Goal: Browse casually: Explore the website without a specific task or goal

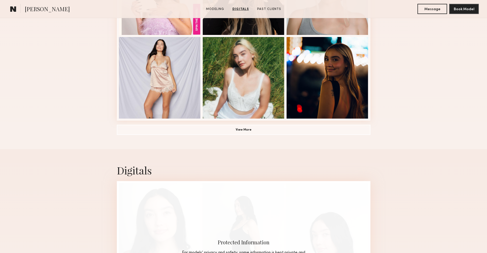
scroll to position [380, 0]
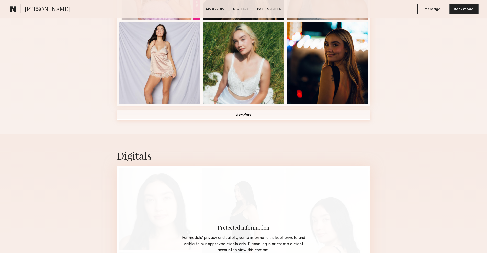
click at [238, 118] on button "View More" at bounding box center [243, 115] width 253 height 10
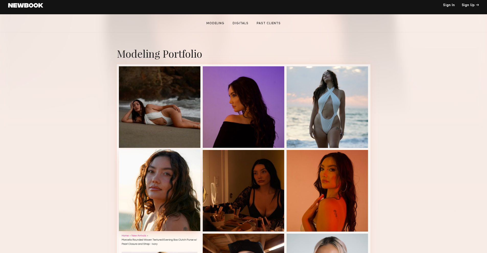
scroll to position [109, 0]
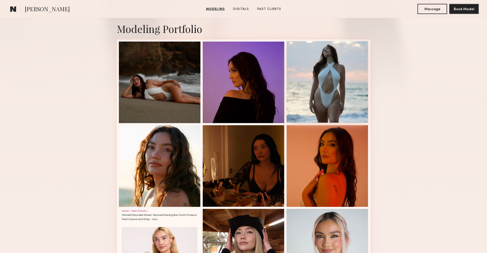
click at [358, 90] on div at bounding box center [327, 82] width 82 height 82
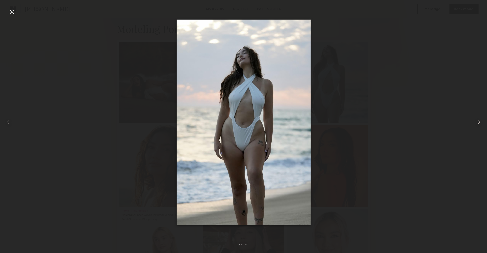
click at [477, 122] on common-icon at bounding box center [478, 123] width 8 height 8
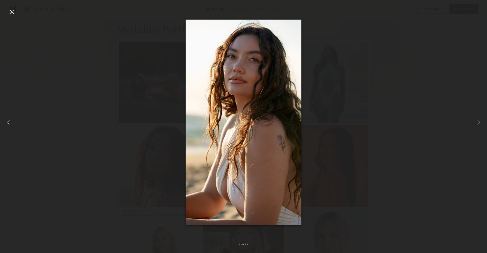
click at [7, 123] on common-icon at bounding box center [8, 123] width 8 height 8
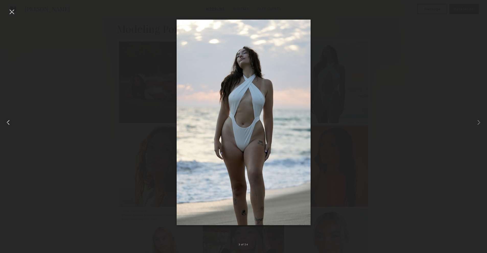
click at [7, 123] on common-icon at bounding box center [8, 123] width 8 height 8
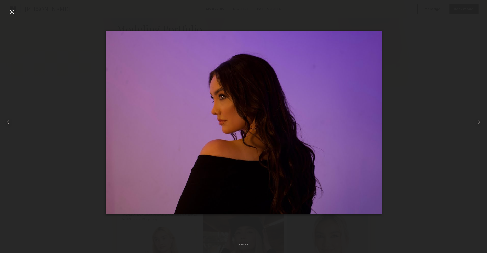
click at [7, 123] on common-icon at bounding box center [8, 123] width 8 height 8
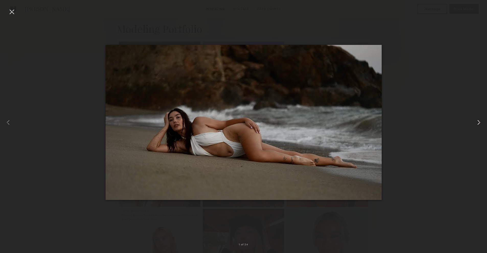
click at [480, 123] on common-icon at bounding box center [478, 123] width 8 height 8
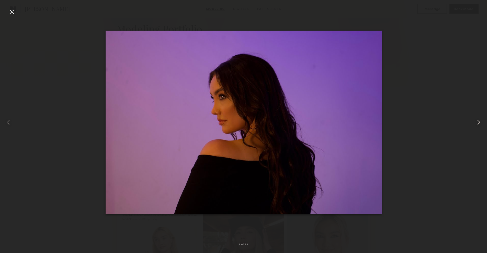
click at [480, 123] on common-icon at bounding box center [478, 123] width 8 height 8
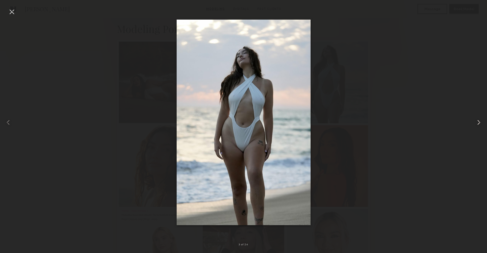
click at [480, 123] on common-icon at bounding box center [478, 123] width 8 height 8
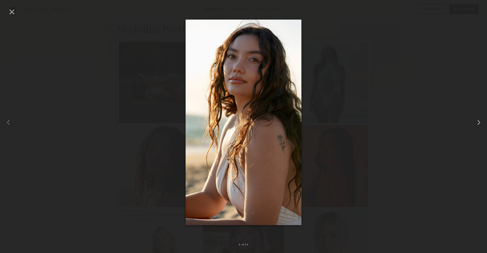
click at [480, 123] on common-icon at bounding box center [478, 123] width 8 height 8
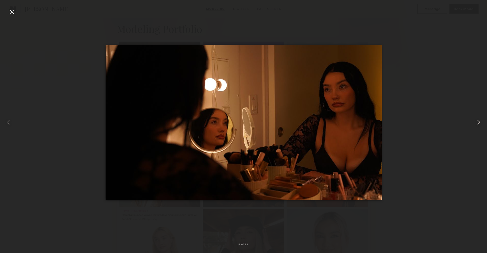
click at [480, 123] on common-icon at bounding box center [478, 123] width 8 height 8
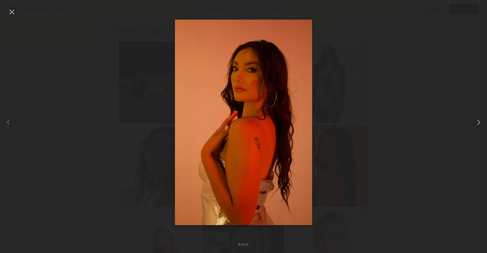
click at [478, 125] on common-icon at bounding box center [478, 123] width 8 height 8
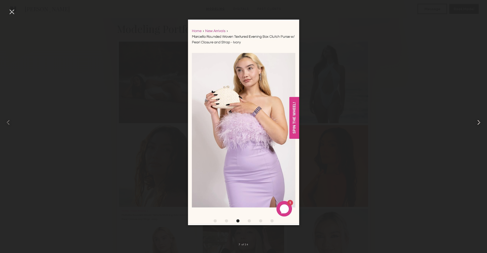
click at [476, 124] on common-icon at bounding box center [478, 123] width 8 height 8
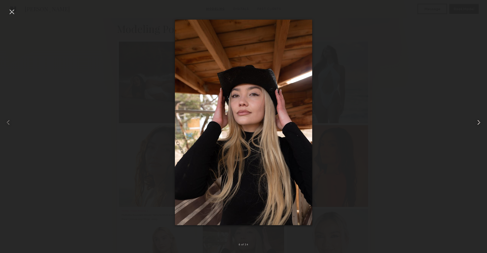
click at [476, 124] on common-icon at bounding box center [478, 123] width 8 height 8
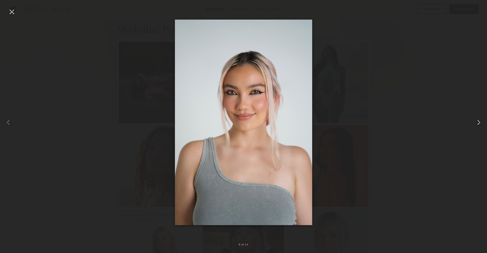
click at [478, 122] on common-icon at bounding box center [478, 123] width 8 height 8
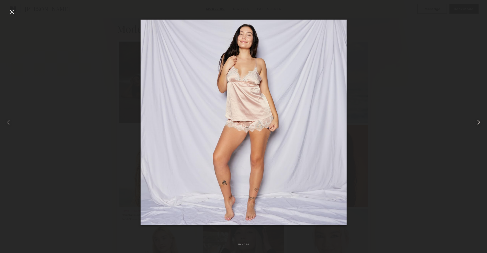
click at [478, 122] on common-icon at bounding box center [478, 123] width 8 height 8
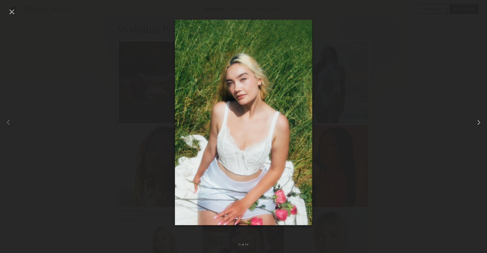
click at [478, 122] on common-icon at bounding box center [478, 123] width 8 height 8
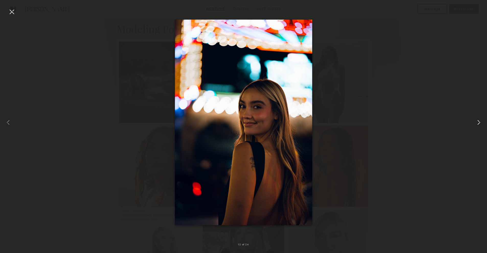
click at [478, 122] on common-icon at bounding box center [478, 123] width 8 height 8
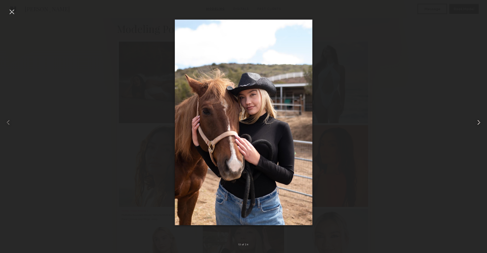
click at [478, 123] on common-icon at bounding box center [478, 123] width 8 height 8
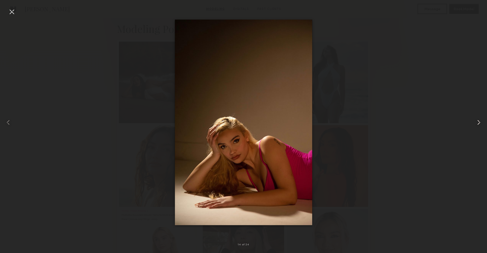
click at [480, 121] on common-icon at bounding box center [478, 123] width 8 height 8
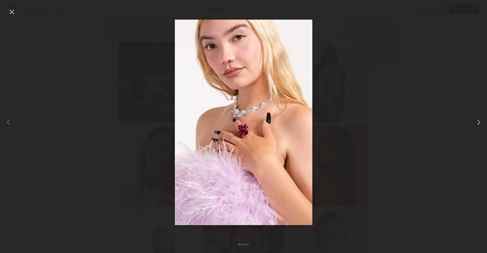
click at [480, 121] on common-icon at bounding box center [478, 123] width 8 height 8
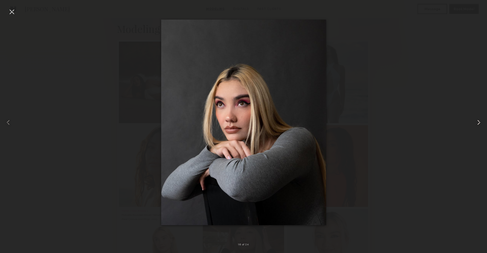
click at [479, 121] on common-icon at bounding box center [478, 123] width 8 height 8
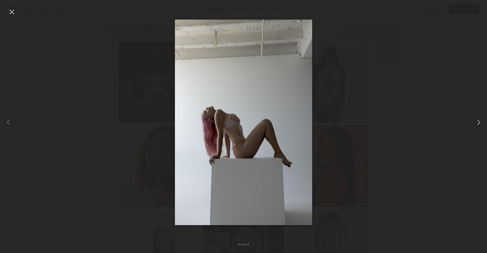
click at [477, 121] on common-icon at bounding box center [478, 123] width 8 height 8
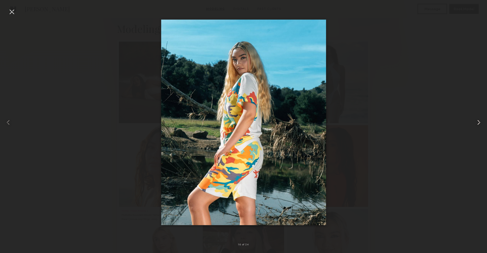
click at [477, 123] on common-icon at bounding box center [478, 123] width 8 height 8
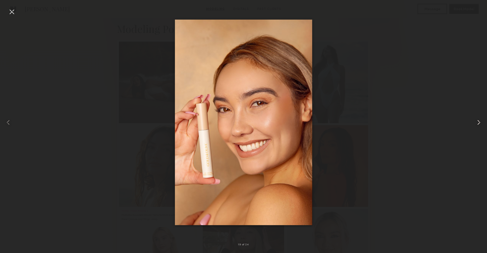
click at [479, 123] on common-icon at bounding box center [478, 123] width 8 height 8
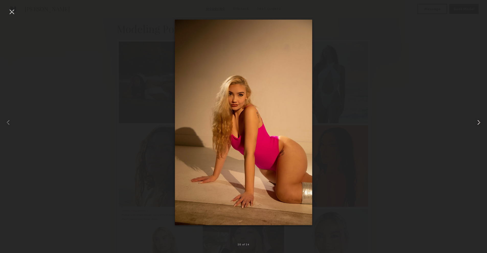
click at [479, 123] on common-icon at bounding box center [478, 123] width 8 height 8
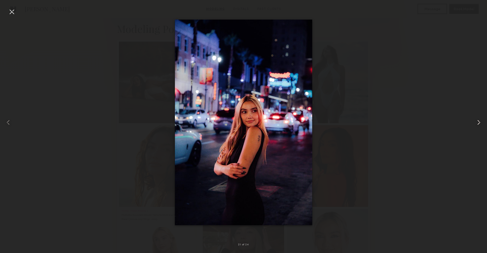
click at [479, 123] on common-icon at bounding box center [478, 123] width 8 height 8
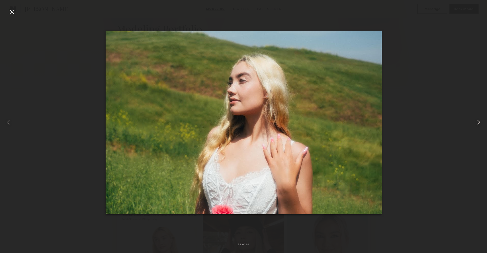
click at [478, 122] on common-icon at bounding box center [478, 123] width 8 height 8
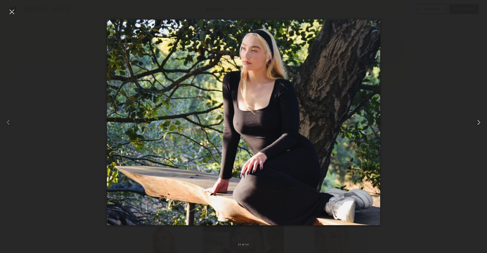
click at [477, 122] on common-icon at bounding box center [478, 123] width 8 height 8
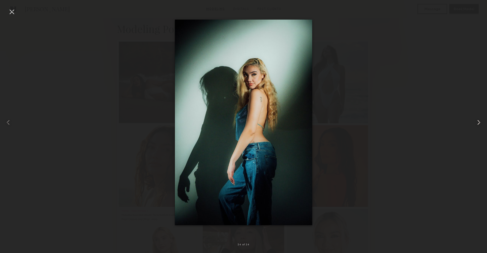
click at [477, 122] on common-icon at bounding box center [478, 123] width 8 height 8
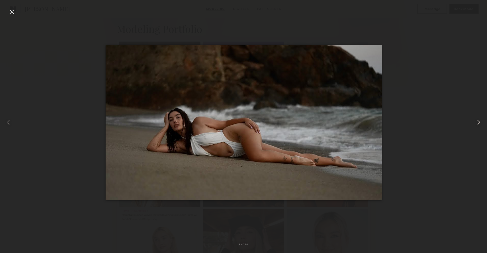
click at [477, 122] on common-icon at bounding box center [478, 123] width 8 height 8
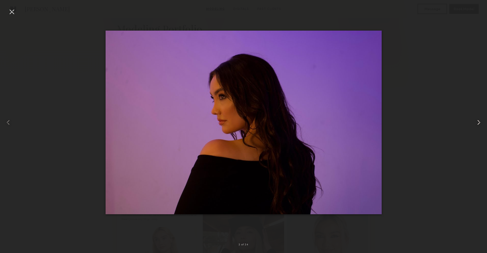
click at [477, 122] on common-icon at bounding box center [478, 123] width 8 height 8
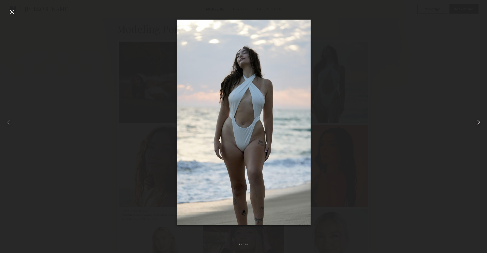
click at [477, 122] on common-icon at bounding box center [478, 123] width 8 height 8
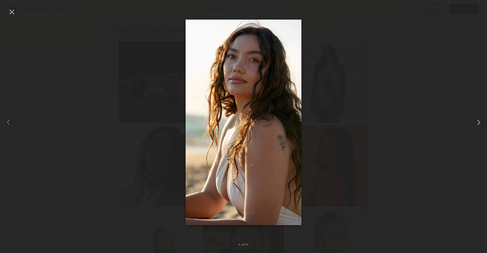
click at [477, 123] on common-icon at bounding box center [478, 123] width 8 height 8
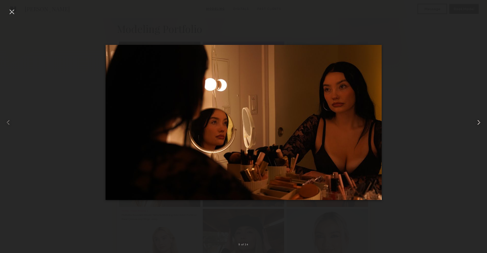
click at [477, 123] on common-icon at bounding box center [478, 123] width 8 height 8
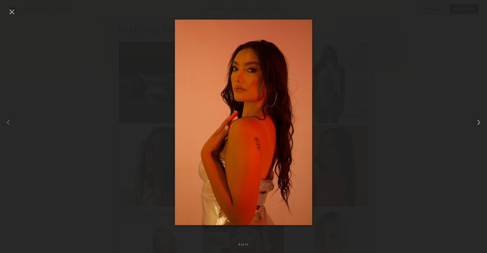
click at [477, 123] on common-icon at bounding box center [478, 123] width 8 height 8
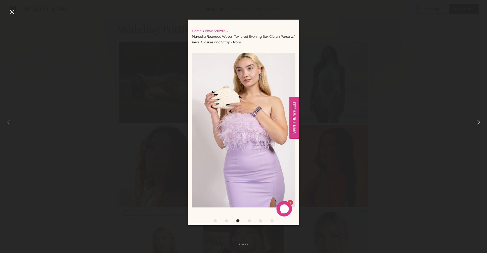
click at [477, 123] on common-icon at bounding box center [478, 123] width 8 height 8
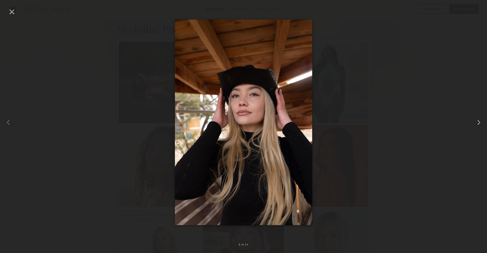
click at [476, 122] on common-icon at bounding box center [478, 123] width 8 height 8
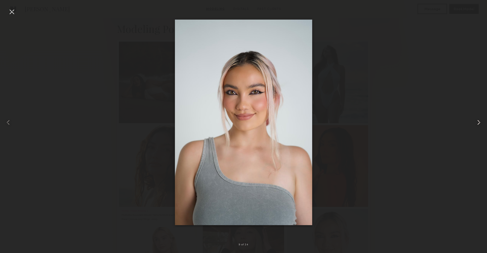
click at [477, 118] on div at bounding box center [476, 122] width 19 height 229
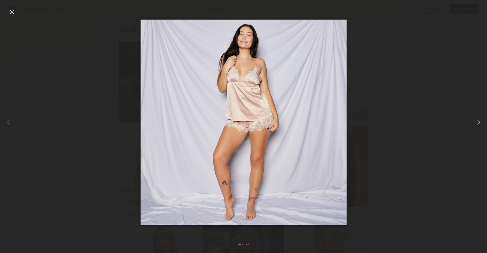
click at [477, 119] on common-icon at bounding box center [478, 123] width 8 height 8
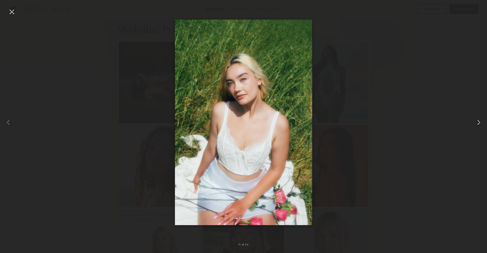
click at [477, 119] on common-icon at bounding box center [478, 123] width 8 height 8
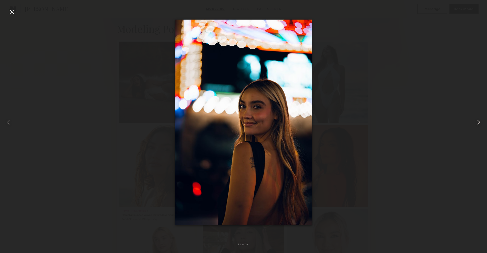
click at [476, 120] on common-icon at bounding box center [478, 123] width 8 height 8
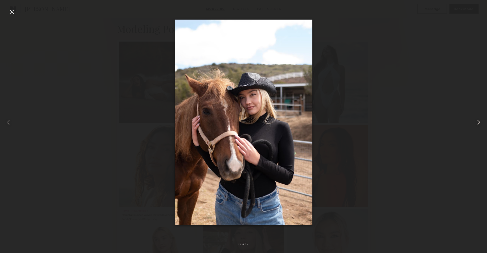
click at [476, 120] on common-icon at bounding box center [478, 123] width 8 height 8
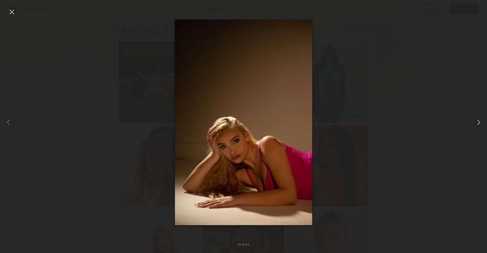
click at [476, 120] on common-icon at bounding box center [478, 123] width 8 height 8
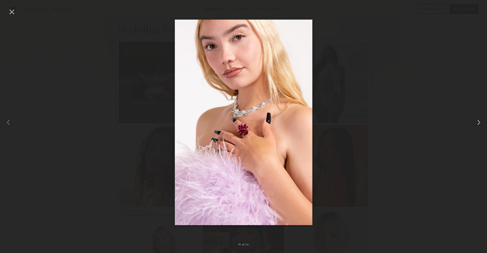
click at [480, 126] on common-icon at bounding box center [478, 123] width 8 height 8
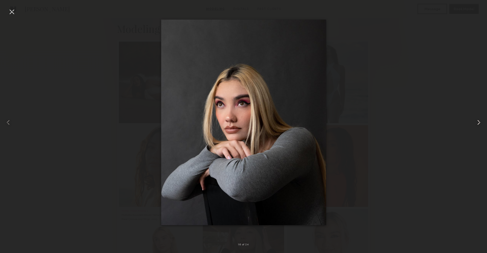
click at [480, 126] on common-icon at bounding box center [478, 123] width 8 height 8
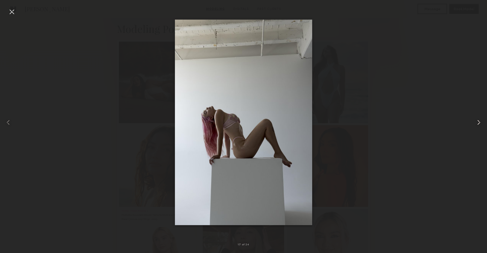
click at [480, 126] on common-icon at bounding box center [478, 123] width 8 height 8
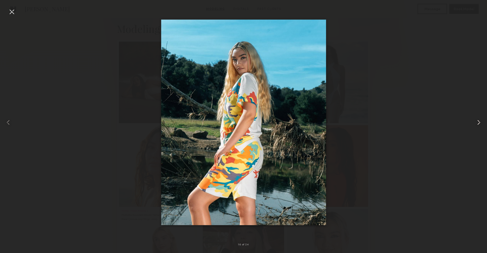
click at [480, 126] on common-icon at bounding box center [478, 123] width 8 height 8
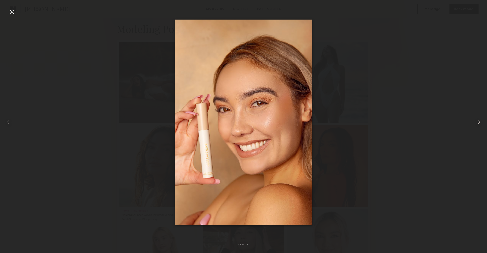
click at [480, 123] on common-icon at bounding box center [478, 123] width 8 height 8
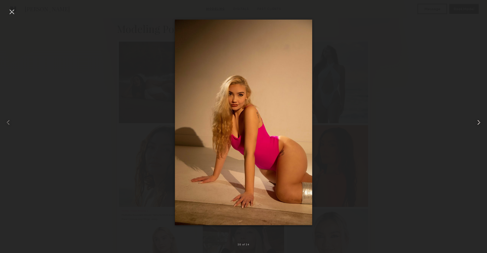
click at [477, 122] on common-icon at bounding box center [478, 123] width 8 height 8
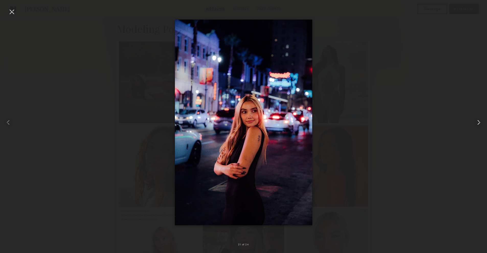
click at [477, 124] on common-icon at bounding box center [478, 123] width 8 height 8
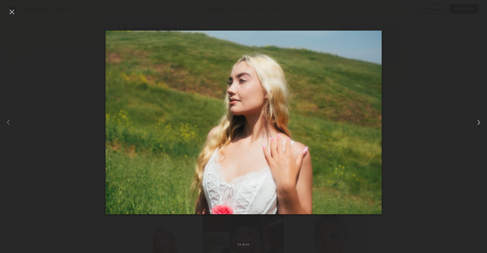
click at [477, 124] on common-icon at bounding box center [478, 123] width 8 height 8
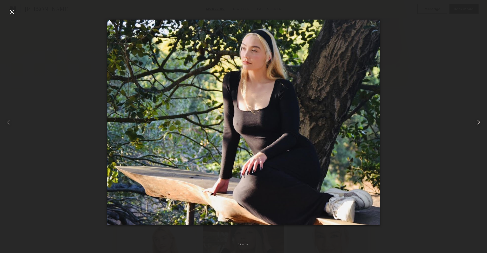
click at [477, 123] on common-icon at bounding box center [478, 123] width 8 height 8
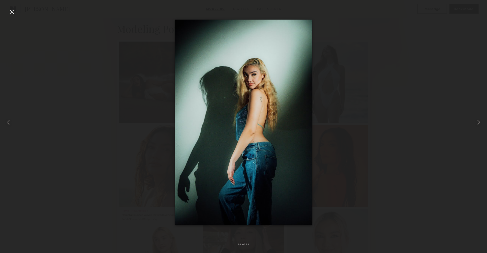
click at [102, 80] on div at bounding box center [243, 122] width 487 height 229
click at [12, 10] on div at bounding box center [12, 12] width 8 height 8
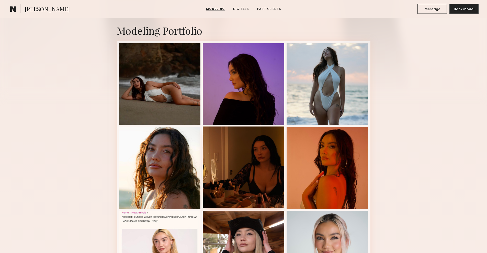
scroll to position [231, 0]
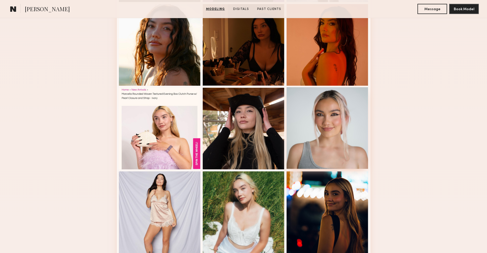
click at [305, 132] on div at bounding box center [327, 128] width 82 height 82
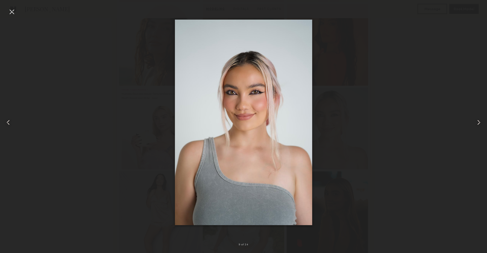
click at [114, 101] on div at bounding box center [243, 122] width 487 height 229
click at [14, 14] on div at bounding box center [12, 12] width 8 height 8
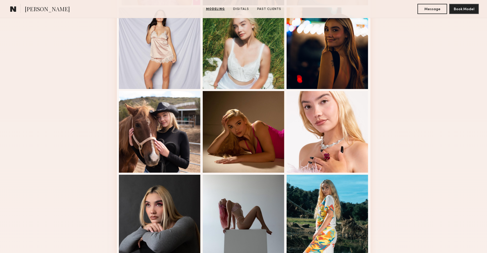
scroll to position [384, 0]
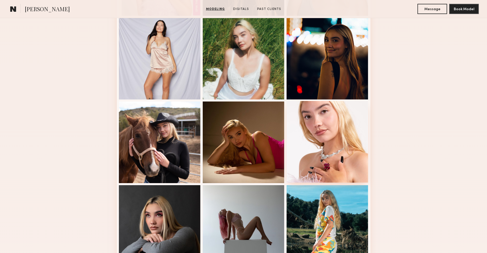
click at [316, 135] on div at bounding box center [327, 142] width 82 height 82
